Goal: Task Accomplishment & Management: Complete application form

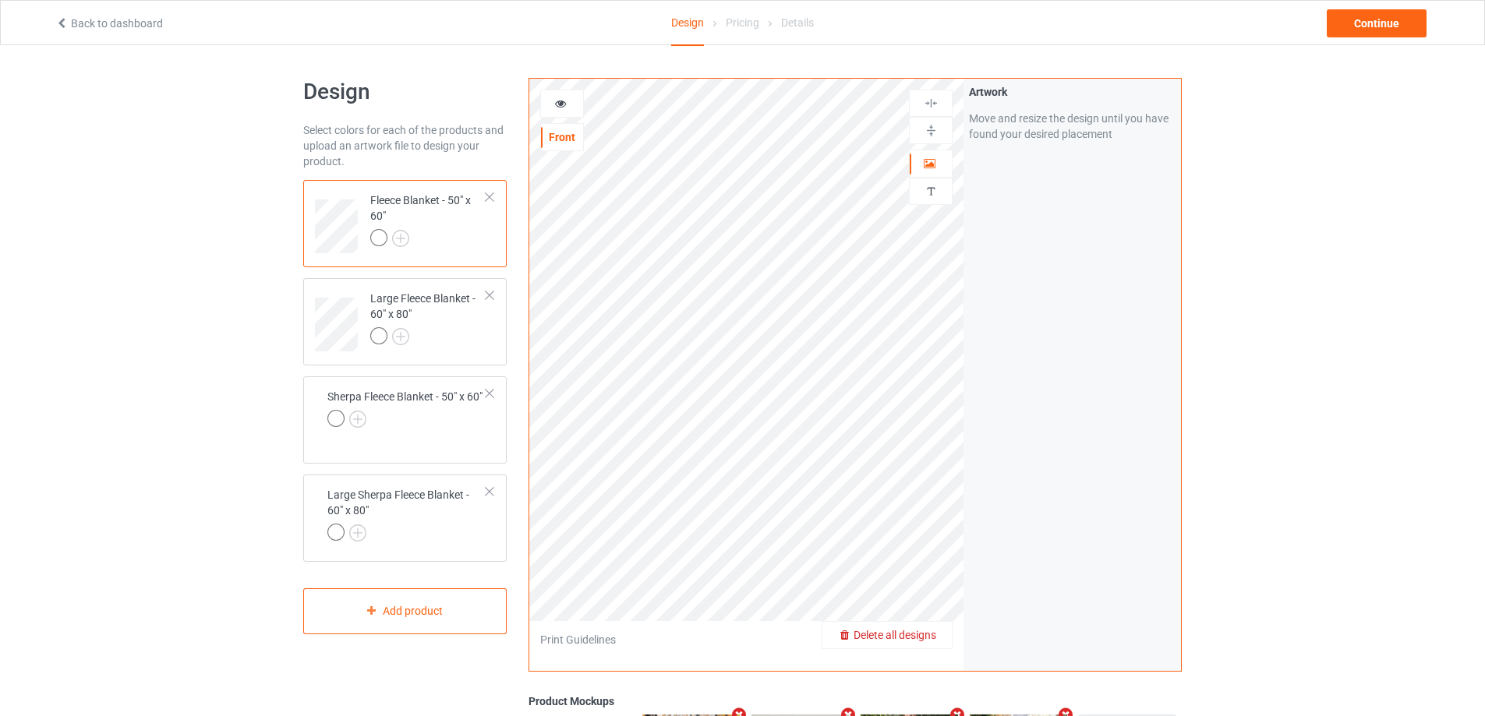
click at [924, 632] on span "Delete all designs" at bounding box center [894, 635] width 83 height 12
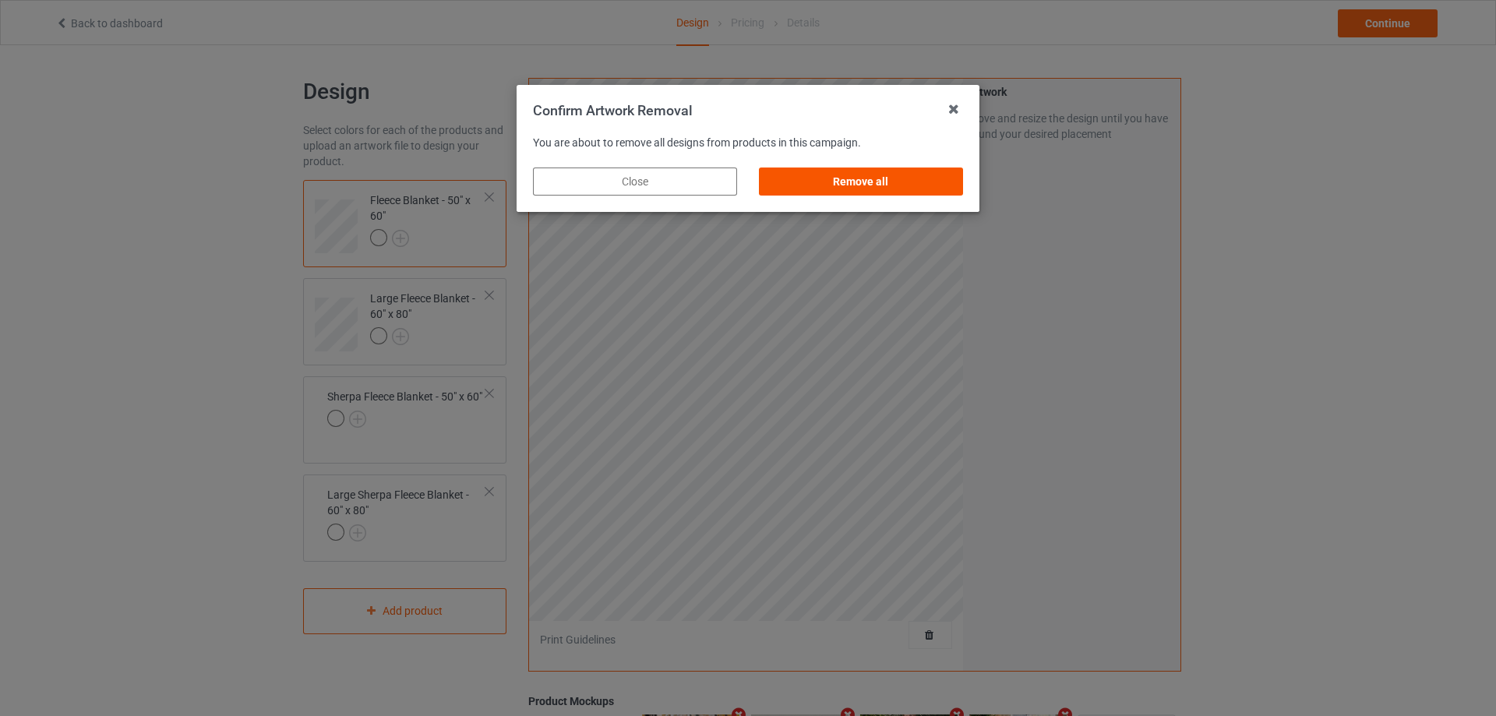
click at [833, 189] on div "Remove all" at bounding box center [861, 182] width 204 height 28
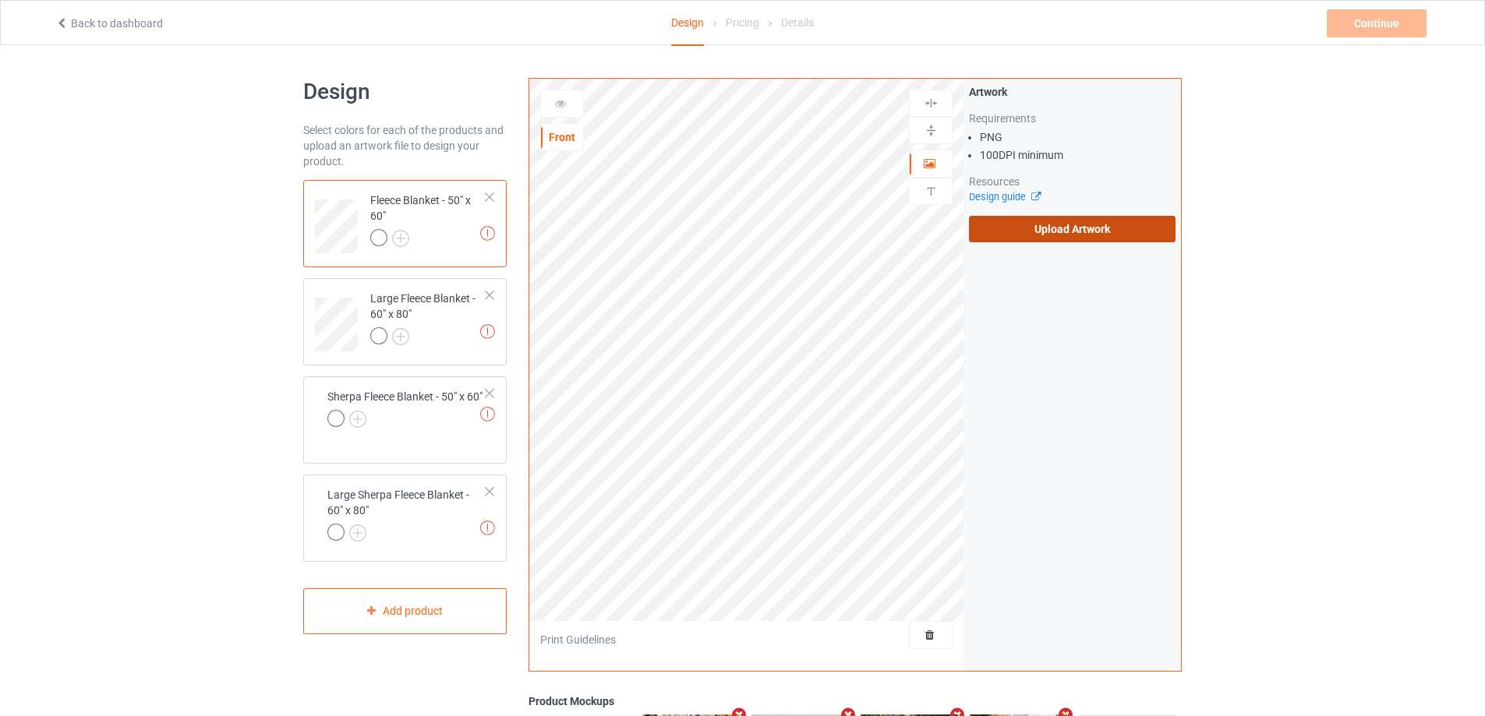
click at [1008, 237] on label "Upload Artwork" at bounding box center [1072, 229] width 207 height 26
click at [0, 0] on input "Upload Artwork" at bounding box center [0, 0] width 0 height 0
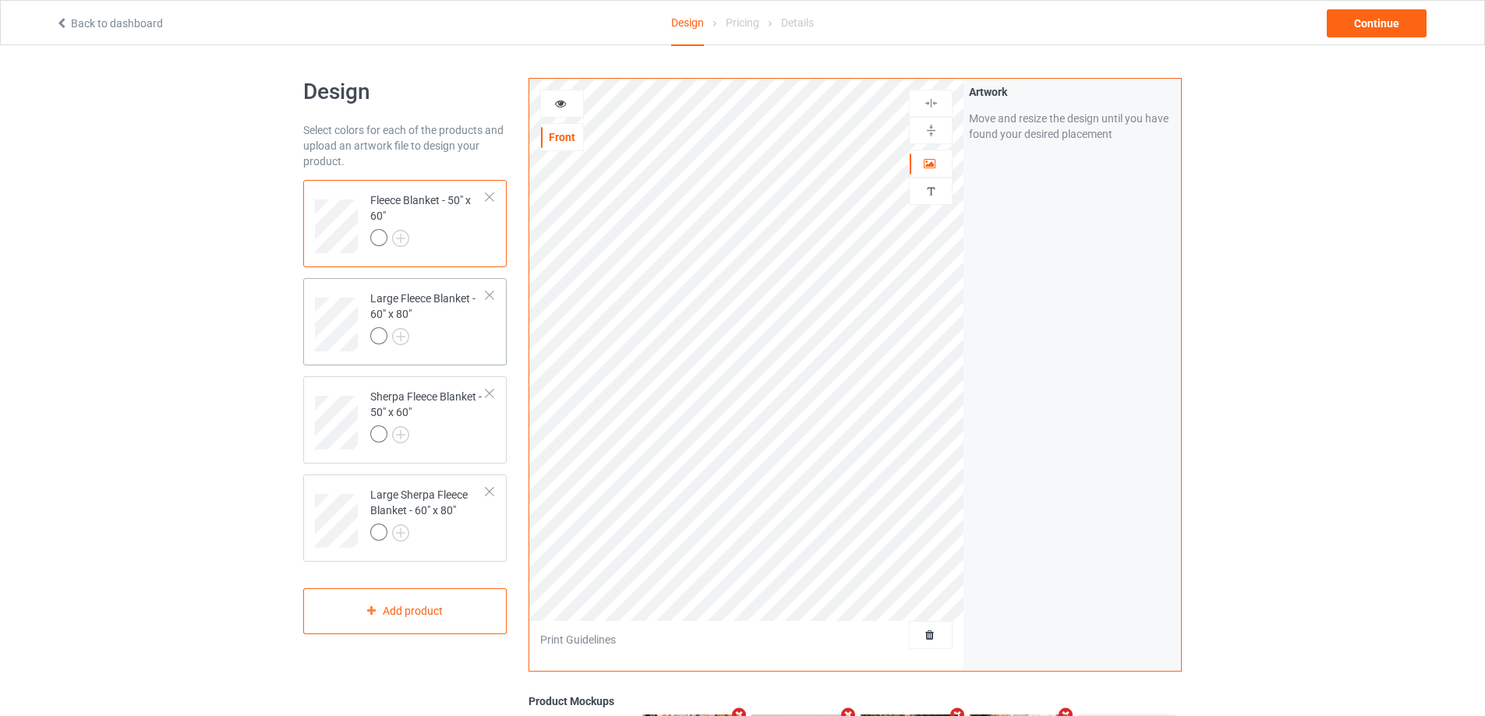
click at [464, 335] on div at bounding box center [428, 338] width 116 height 22
click at [933, 131] on img at bounding box center [930, 130] width 15 height 15
click at [931, 111] on div at bounding box center [931, 103] width 44 height 27
click at [931, 110] on img at bounding box center [930, 103] width 15 height 15
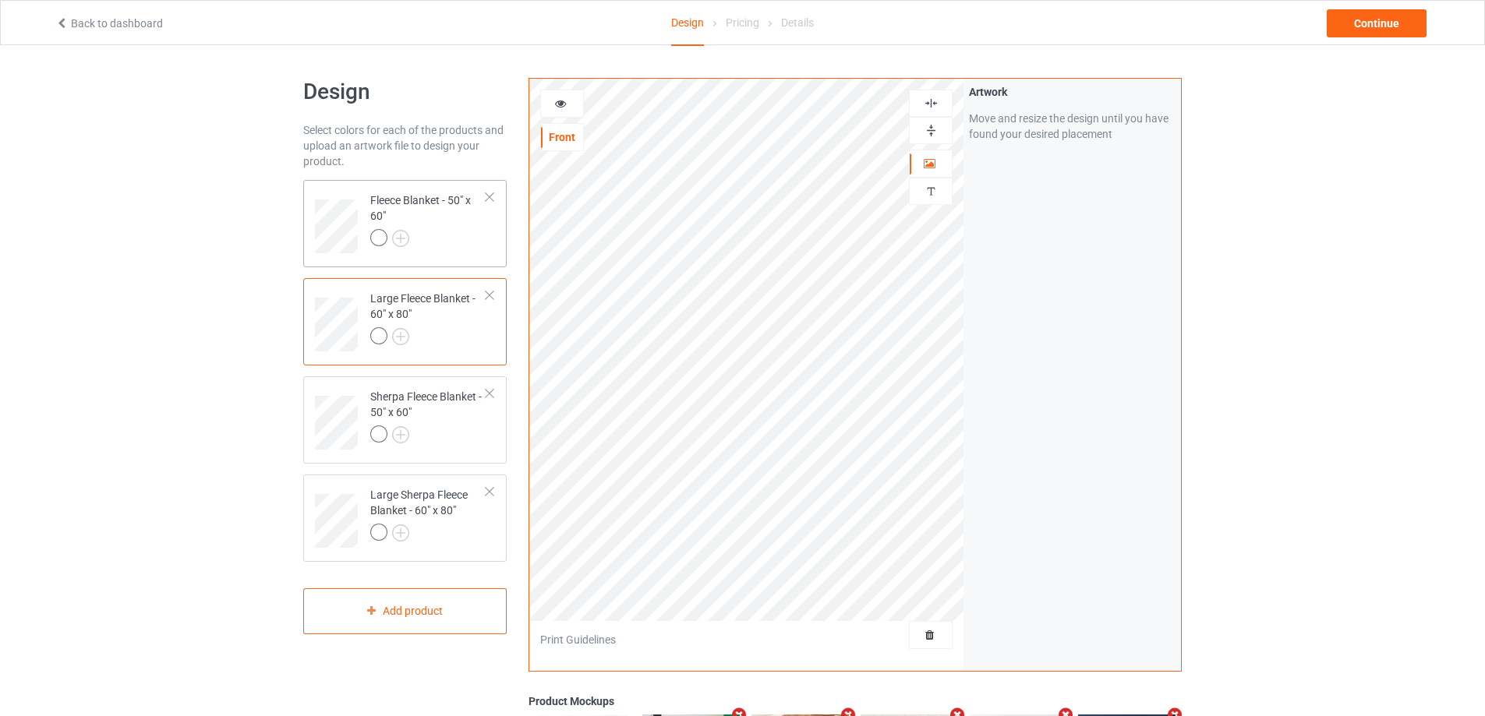
click at [456, 253] on td "Fleece Blanket - 50" x 60"" at bounding box center [428, 220] width 133 height 69
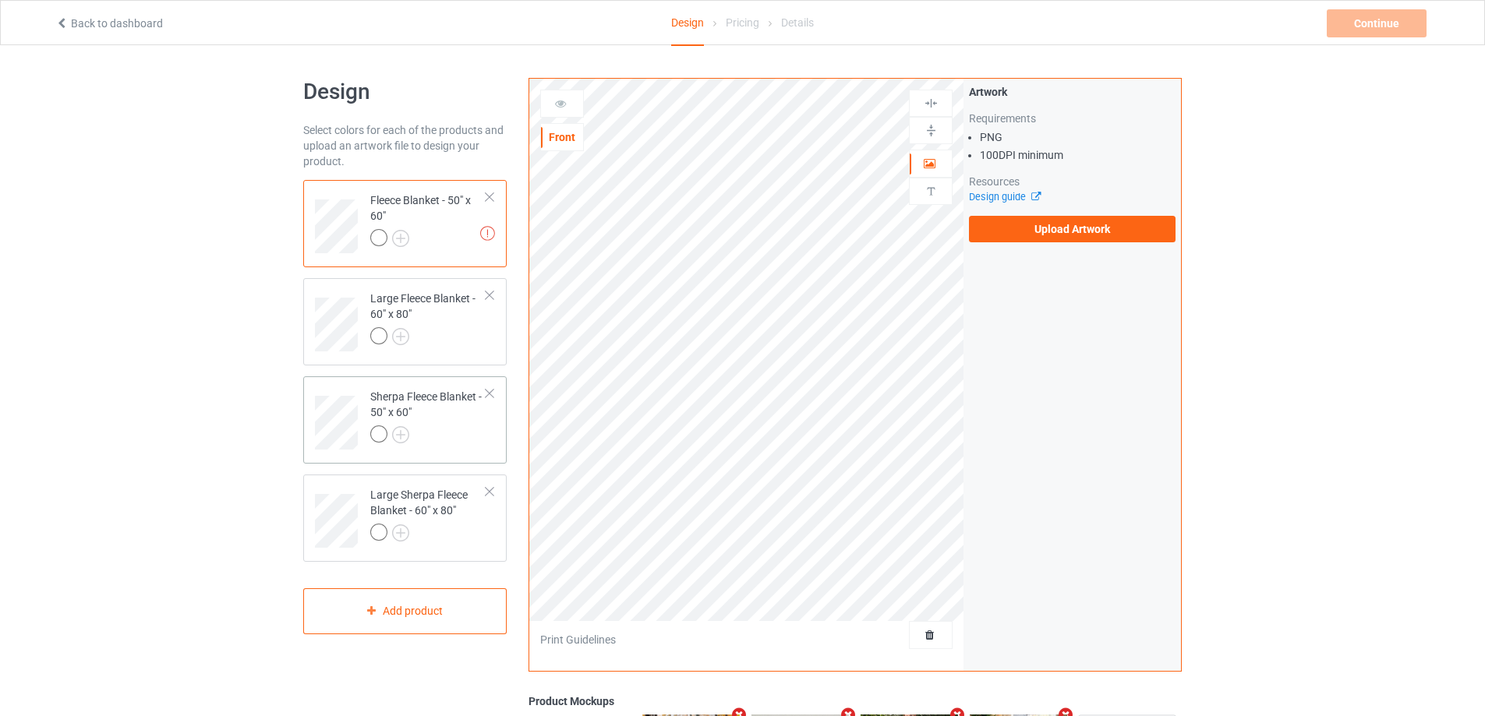
click at [427, 429] on div at bounding box center [428, 436] width 116 height 22
click at [413, 525] on div at bounding box center [428, 535] width 116 height 22
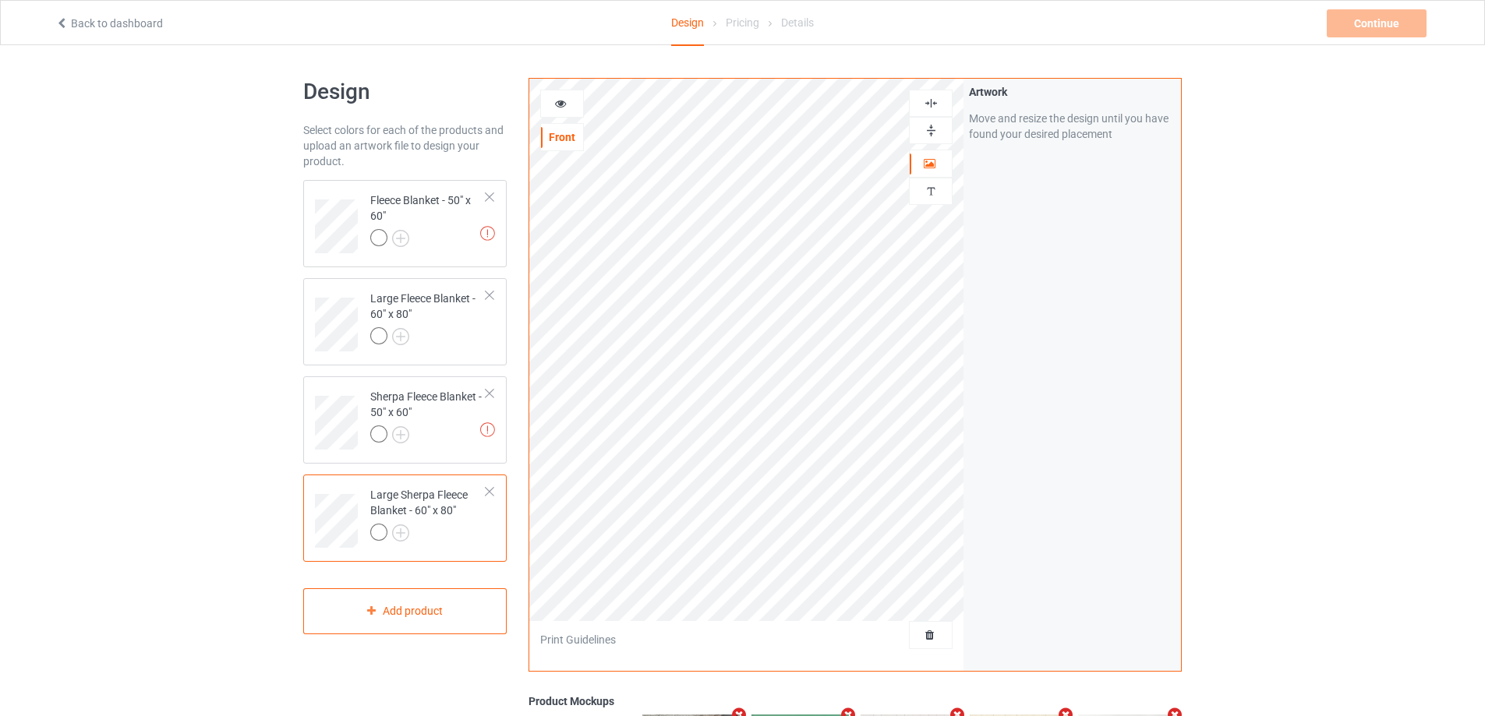
click at [928, 126] on img at bounding box center [930, 130] width 15 height 15
click at [920, 104] on div at bounding box center [930, 103] width 42 height 15
click at [922, 104] on div at bounding box center [930, 103] width 42 height 15
click at [930, 104] on img at bounding box center [930, 103] width 15 height 15
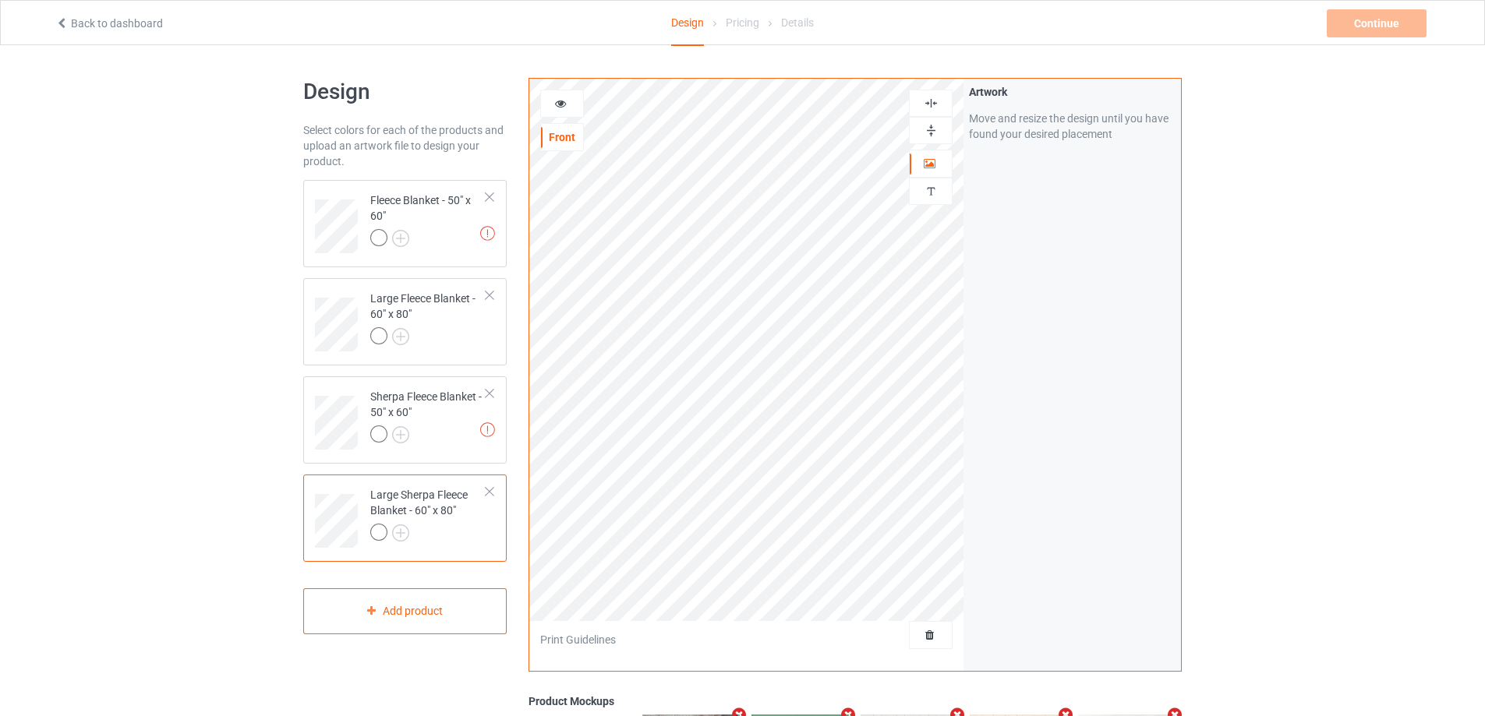
click at [930, 104] on img at bounding box center [930, 103] width 15 height 15
click at [448, 415] on div "Sherpa Fleece Blanket - 50" x 60"" at bounding box center [428, 415] width 116 height 53
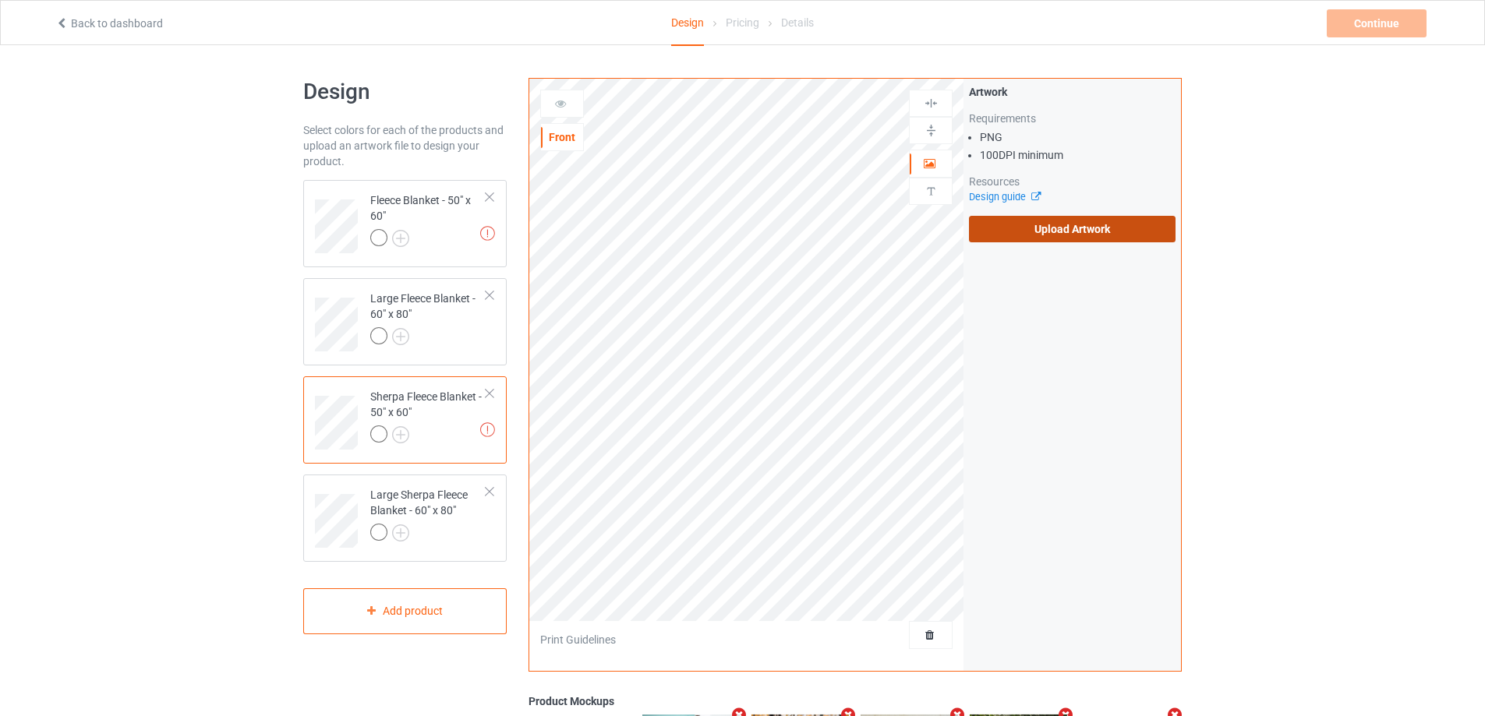
click at [1066, 225] on label "Upload Artwork" at bounding box center [1072, 229] width 207 height 26
click at [0, 0] on input "Upload Artwork" at bounding box center [0, 0] width 0 height 0
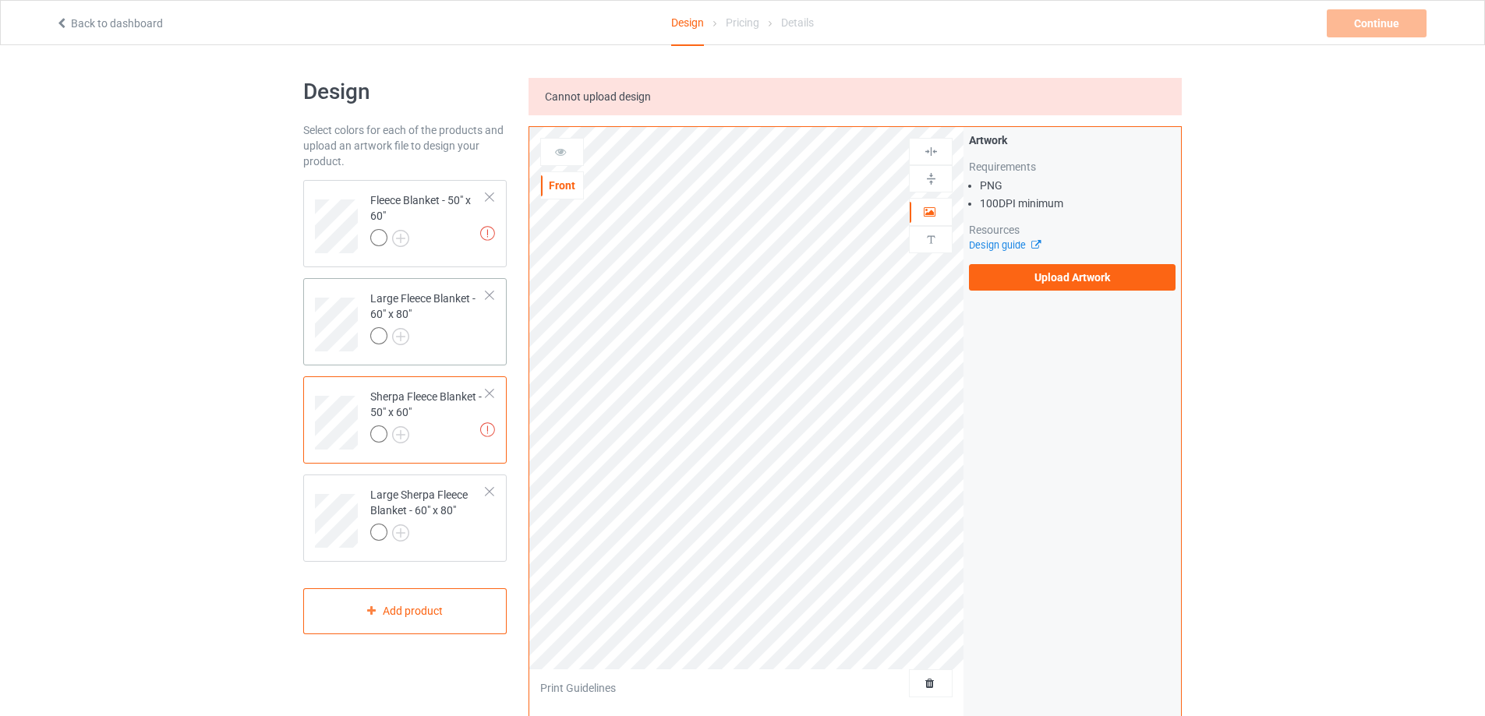
click at [425, 316] on div "Large Fleece Blanket - 60" x 80"" at bounding box center [428, 317] width 116 height 53
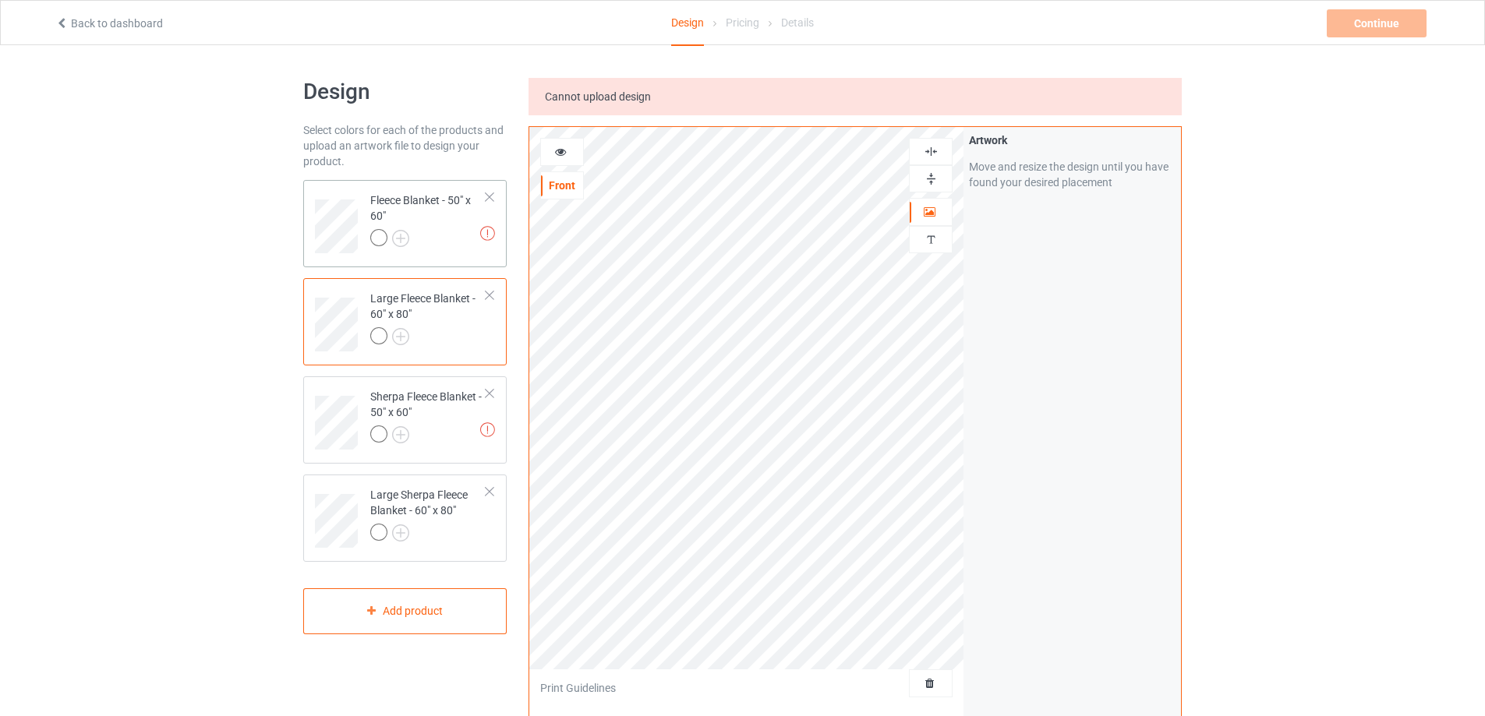
click at [454, 232] on div at bounding box center [428, 240] width 116 height 22
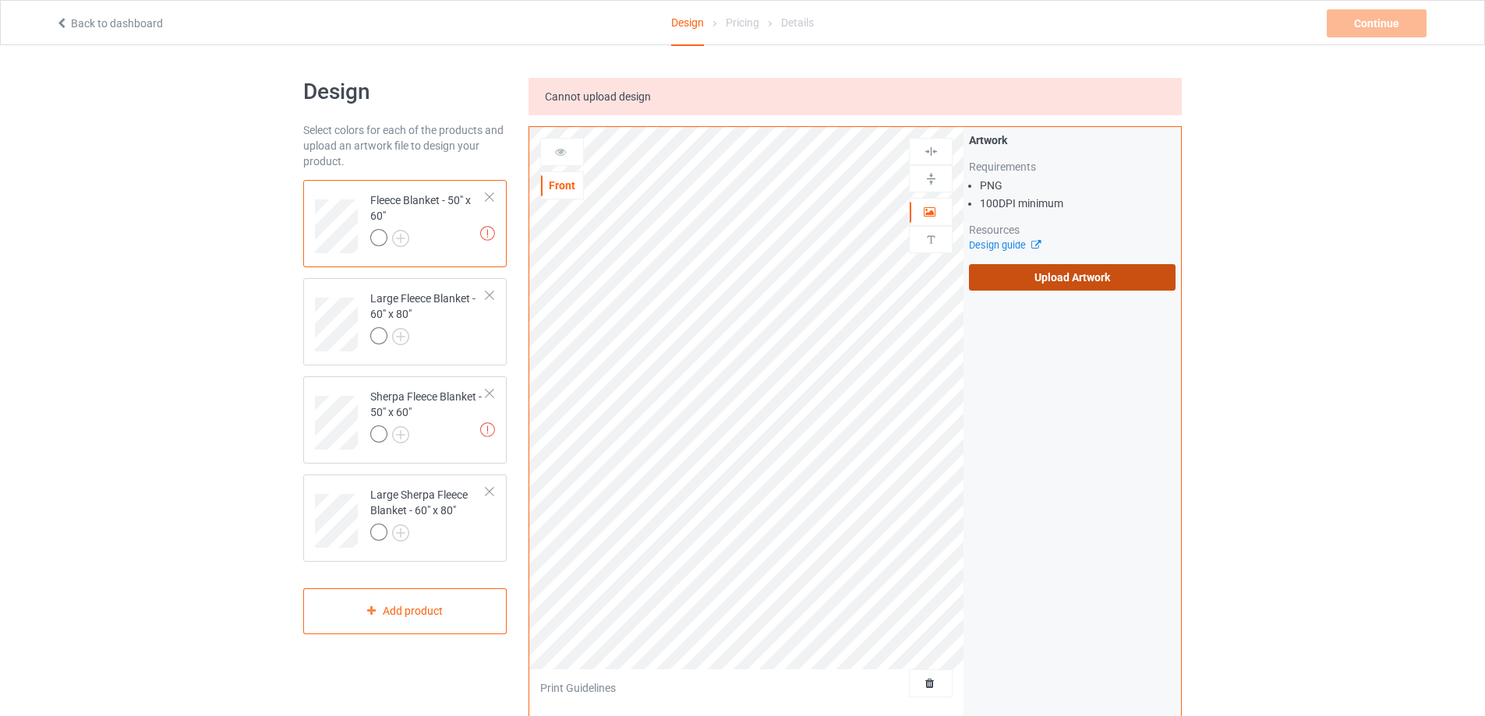
click at [1055, 272] on label "Upload Artwork" at bounding box center [1072, 277] width 207 height 26
click at [0, 0] on input "Upload Artwork" at bounding box center [0, 0] width 0 height 0
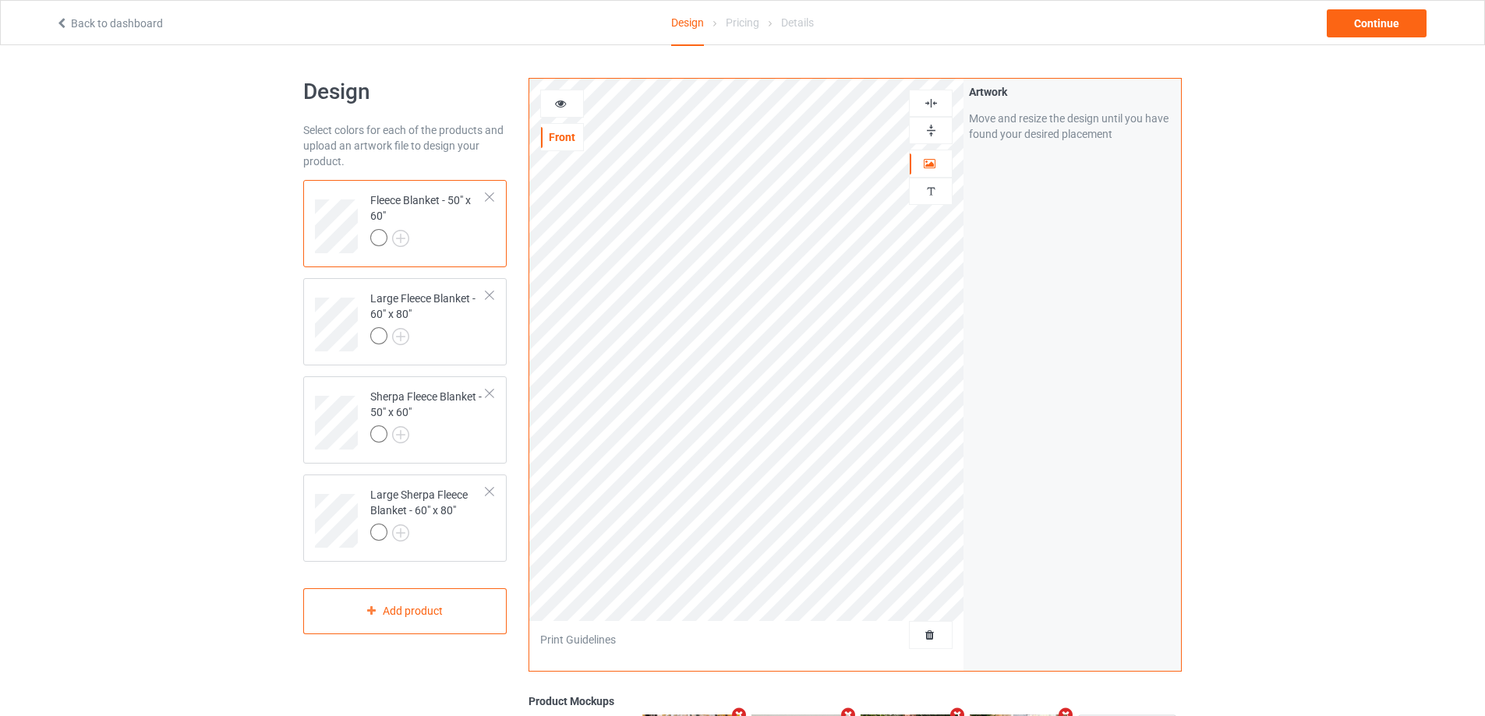
click at [932, 139] on div at bounding box center [931, 130] width 44 height 27
click at [931, 130] on img at bounding box center [930, 130] width 15 height 15
click at [931, 104] on img at bounding box center [930, 103] width 15 height 15
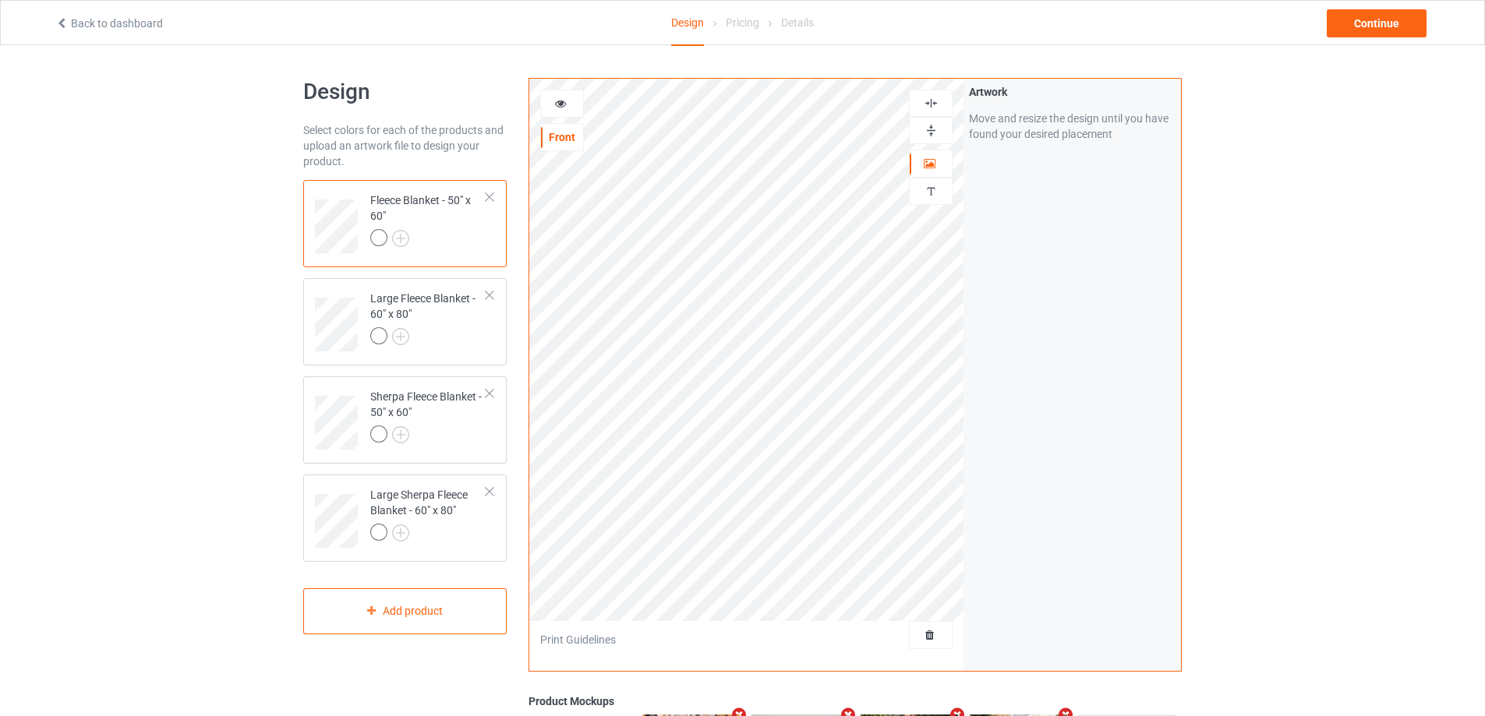
click at [931, 104] on img at bounding box center [930, 103] width 15 height 15
click at [435, 430] on div at bounding box center [428, 436] width 116 height 22
click at [934, 129] on img at bounding box center [930, 130] width 15 height 15
click at [931, 106] on img at bounding box center [930, 103] width 15 height 15
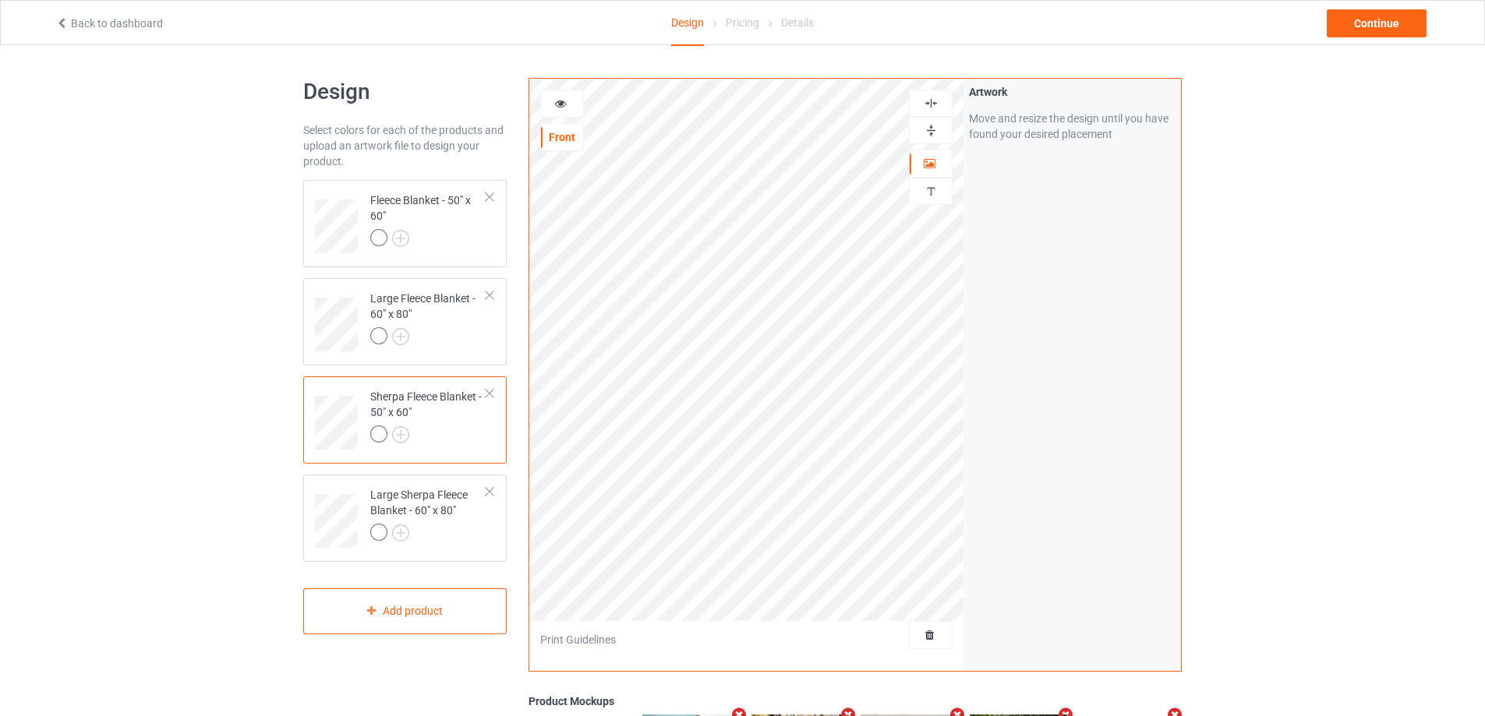
click at [931, 102] on img at bounding box center [930, 103] width 15 height 15
click at [1357, 25] on div "Continue" at bounding box center [1376, 23] width 100 height 28
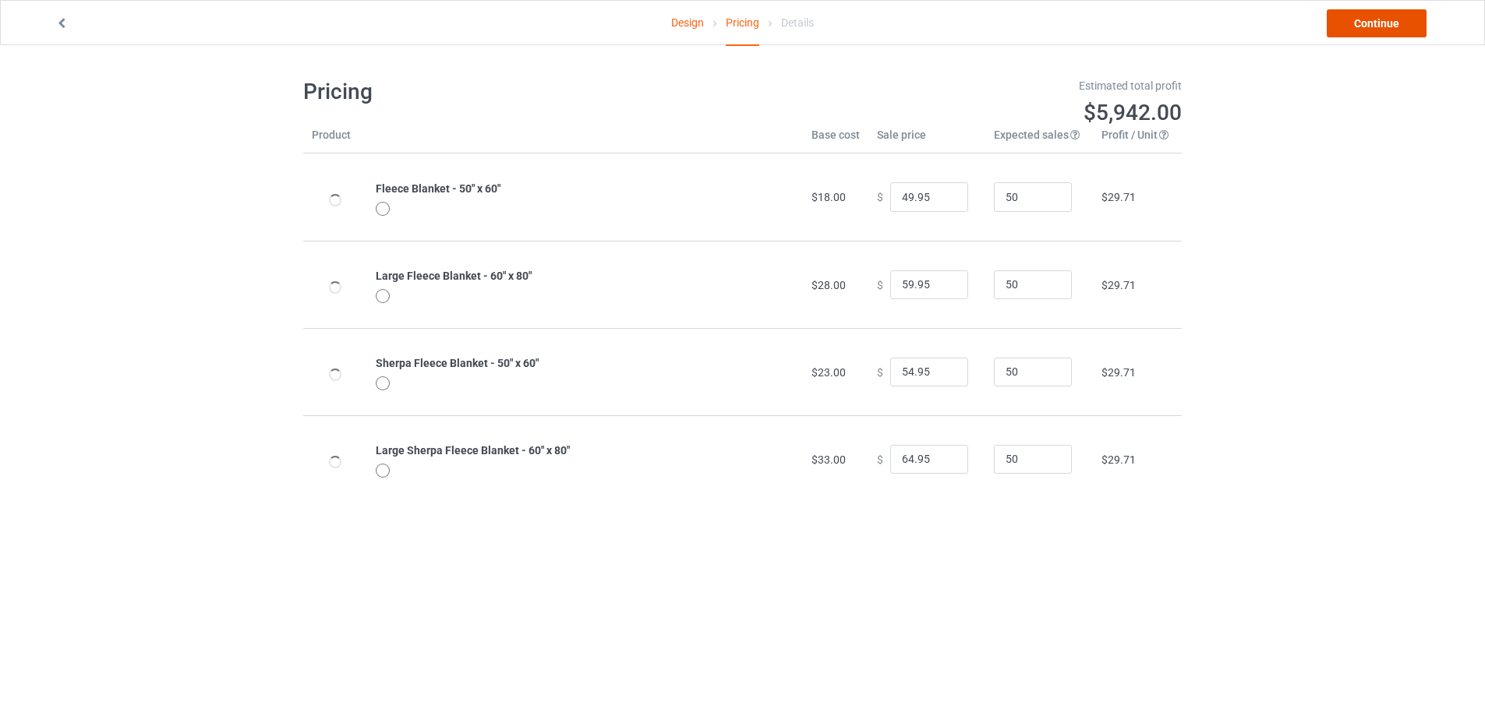
click at [1357, 25] on link "Continue" at bounding box center [1376, 23] width 100 height 28
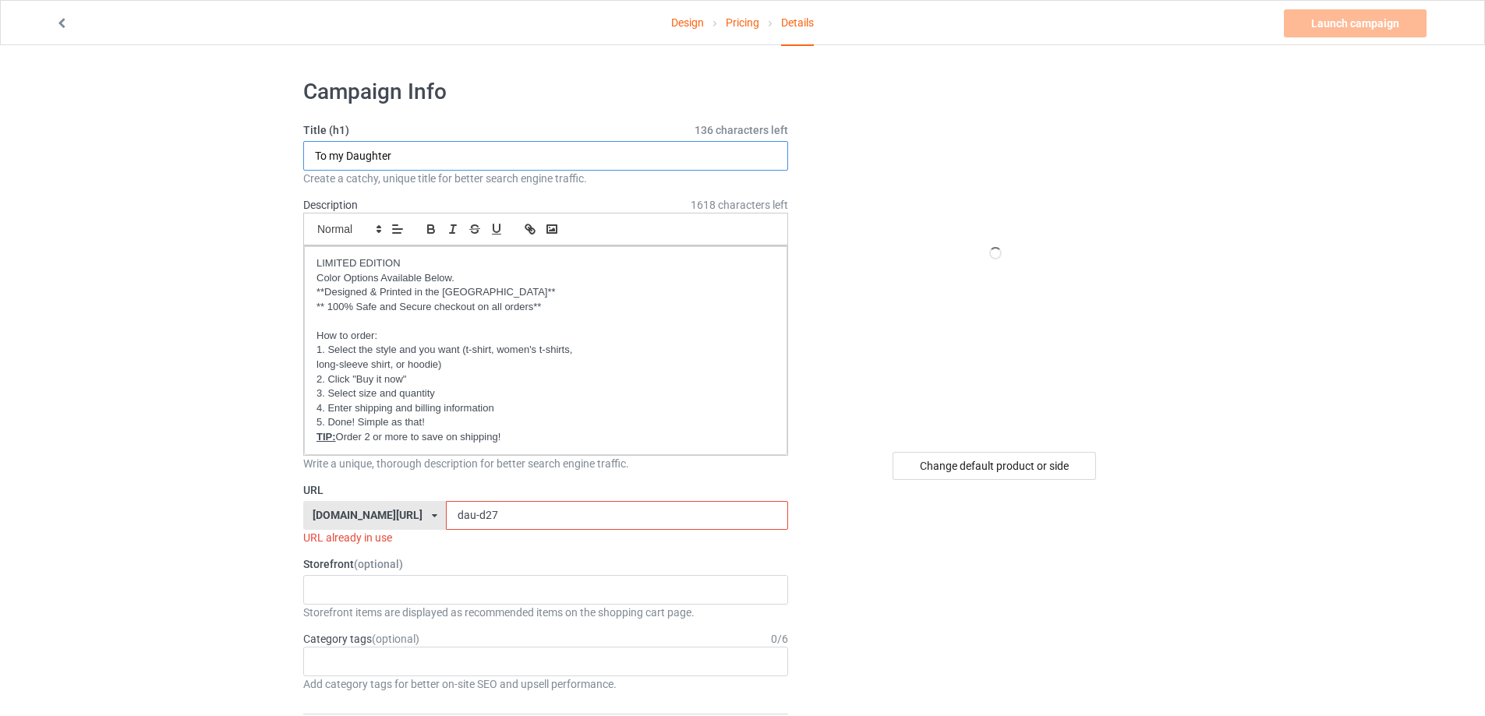
drag, startPoint x: 411, startPoint y: 151, endPoint x: 348, endPoint y: 148, distance: 63.2
click at [348, 148] on input "To my Daughter" at bounding box center [545, 156] width 485 height 30
type input "To my Wife"
drag, startPoint x: 394, startPoint y: 517, endPoint x: 358, endPoint y: 517, distance: 35.8
click at [358, 517] on div "[DOMAIN_NAME][URL] [DOMAIN_NAME][URL] [DOMAIN_NAME][URL] [DOMAIN_NAME][URL] [DO…" at bounding box center [545, 516] width 485 height 30
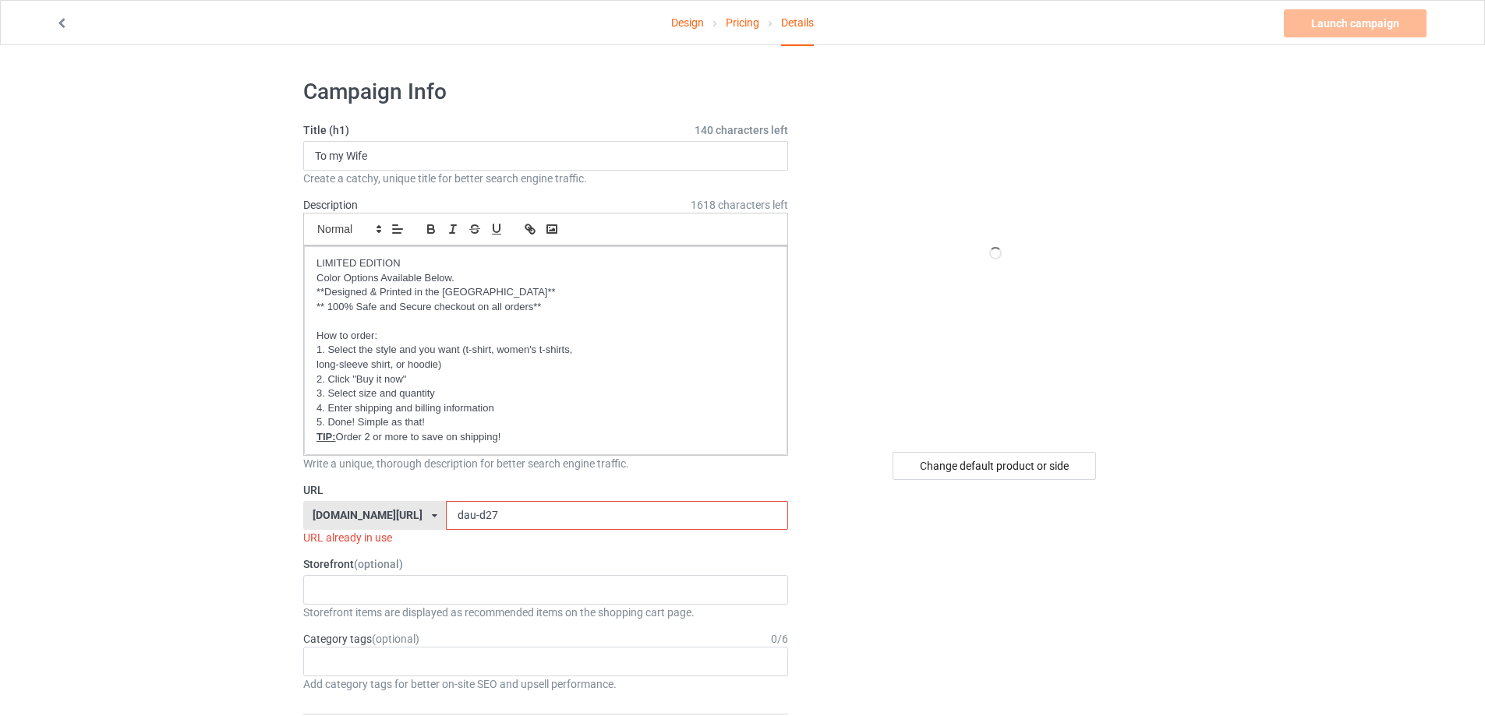
type input "ư"
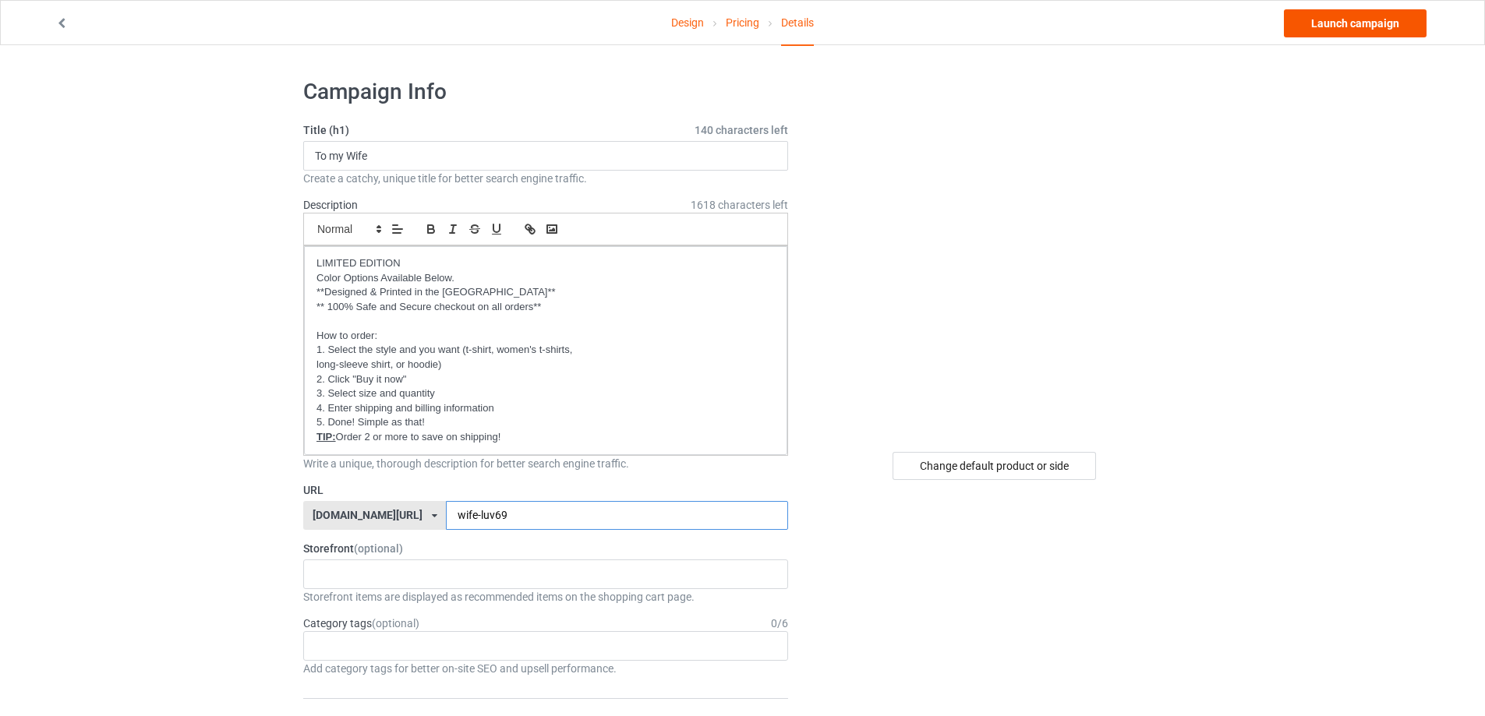
type input "wife-luv69"
click at [1365, 17] on link "Launch campaign" at bounding box center [1354, 23] width 143 height 28
